Goal: Task Accomplishment & Management: Use online tool/utility

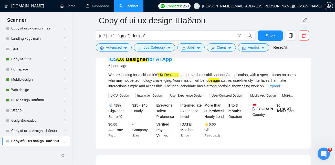
scroll to position [171, 0]
click at [26, 60] on link "Copy of тест" at bounding box center [35, 59] width 49 height 10
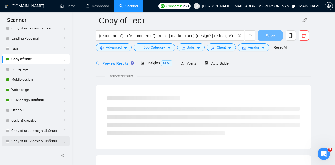
scroll to position [171, 0]
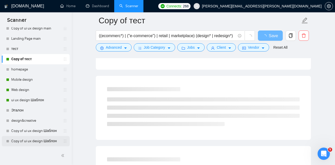
click at [40, 141] on link "Copy of ui ux design Шаблон" at bounding box center [35, 141] width 49 height 10
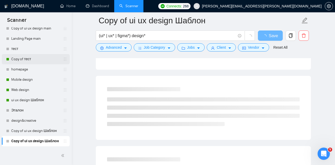
click at [34, 61] on link "Copy of тест" at bounding box center [35, 59] width 49 height 10
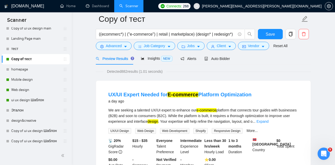
scroll to position [16, 0]
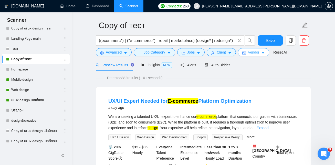
click at [263, 53] on button "Vendor" at bounding box center [253, 52] width 31 height 8
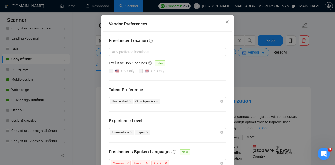
scroll to position [0, 0]
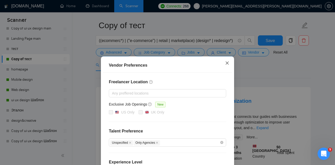
click at [228, 63] on icon "close" at bounding box center [227, 63] width 4 height 4
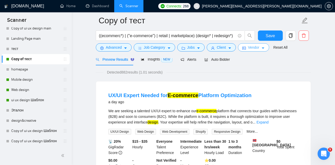
scroll to position [15, 0]
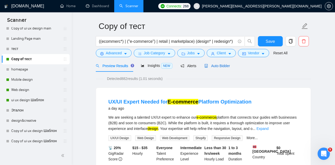
click at [225, 67] on span "Auto Bidder" at bounding box center [216, 66] width 25 height 4
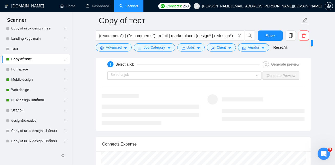
scroll to position [971, 0]
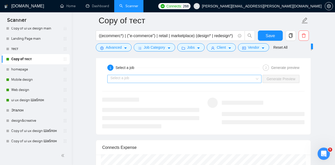
click at [225, 76] on input "search" at bounding box center [182, 79] width 144 height 8
click at [183, 76] on input "search" at bounding box center [182, 79] width 144 height 8
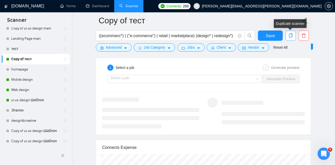
click at [289, 35] on icon "copy" at bounding box center [290, 35] width 4 height 5
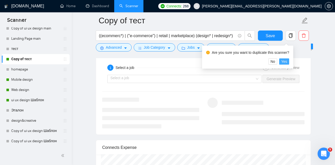
click at [287, 62] on span "Yes" at bounding box center [284, 62] width 6 height 6
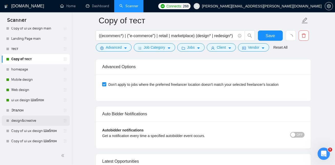
scroll to position [1156, 0]
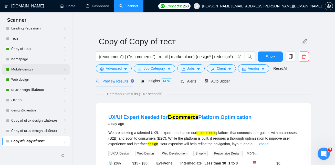
click at [33, 71] on link "Mobile design" at bounding box center [35, 69] width 49 height 10
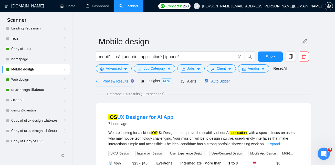
click at [221, 79] on span "Auto Bidder" at bounding box center [216, 81] width 25 height 4
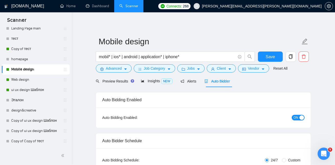
checkbox input "true"
click at [298, 117] on button "ON" at bounding box center [297, 118] width 13 height 6
click at [273, 86] on div "Preview Results Insights NEW Alerts Auto Bidder" at bounding box center [203, 81] width 215 height 12
